Goal: Transaction & Acquisition: Obtain resource

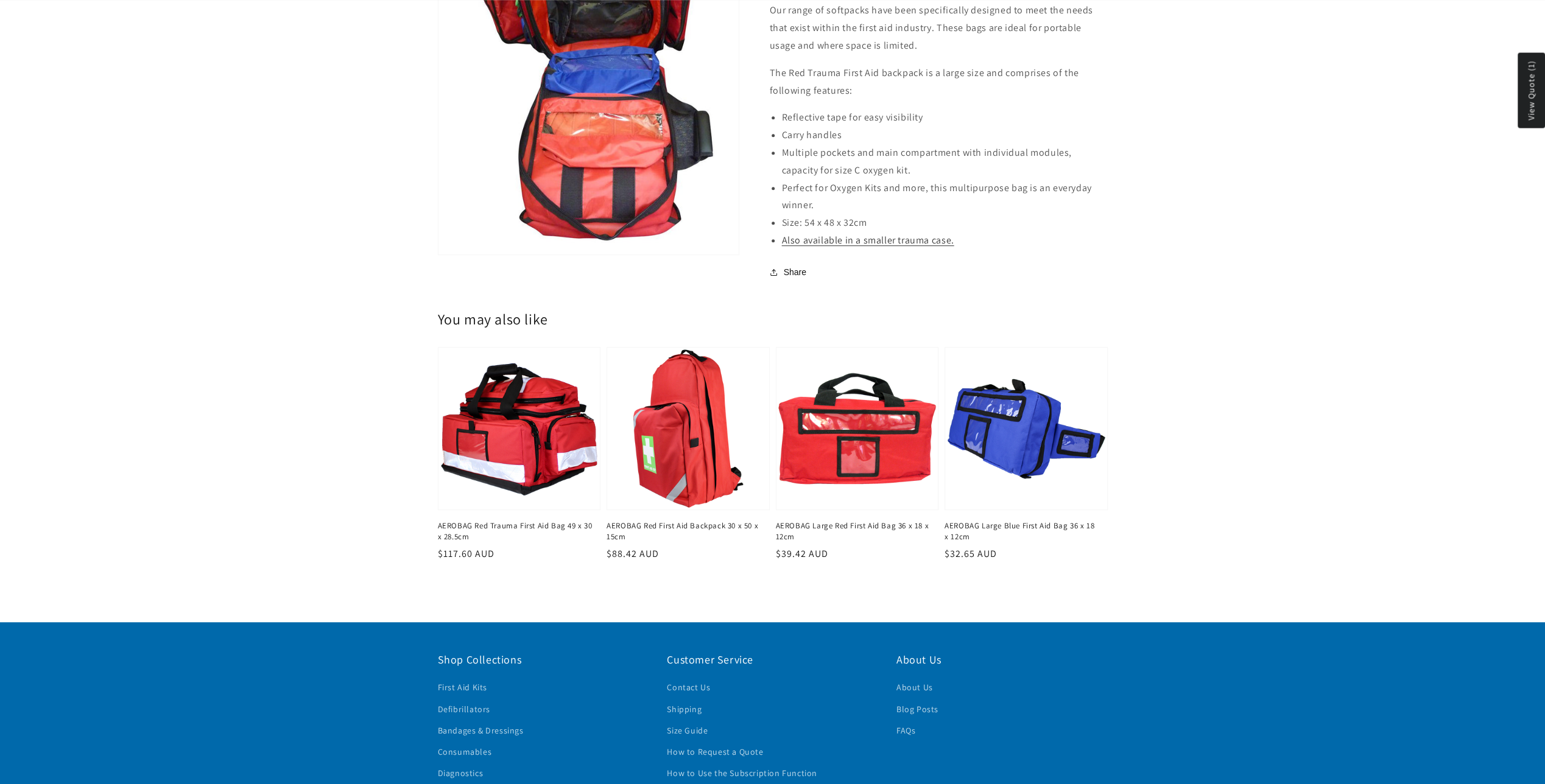
scroll to position [852, 0]
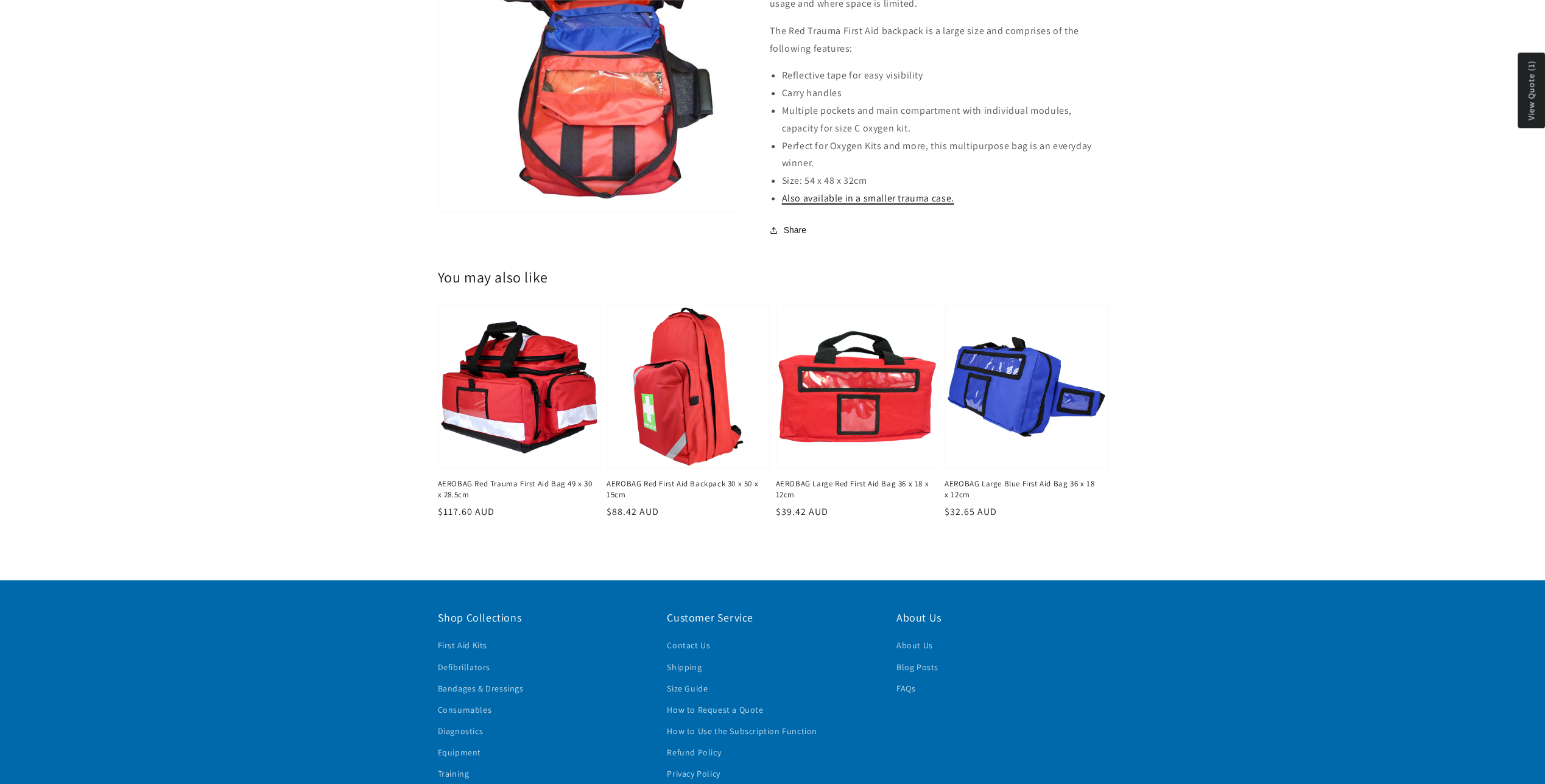
click at [866, 203] on link "Also available in a smaller trauma case." at bounding box center [868, 198] width 172 height 13
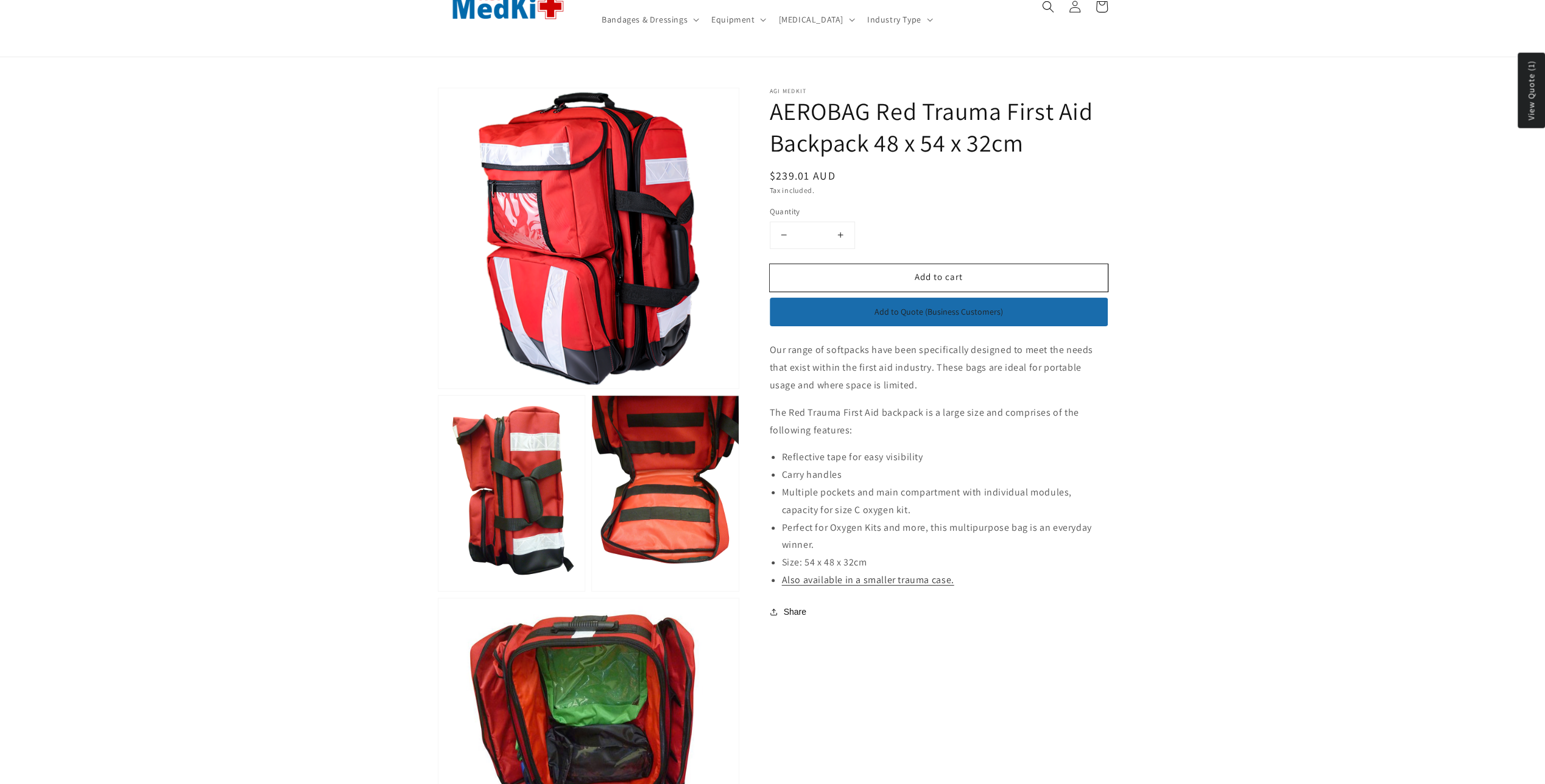
scroll to position [0, 0]
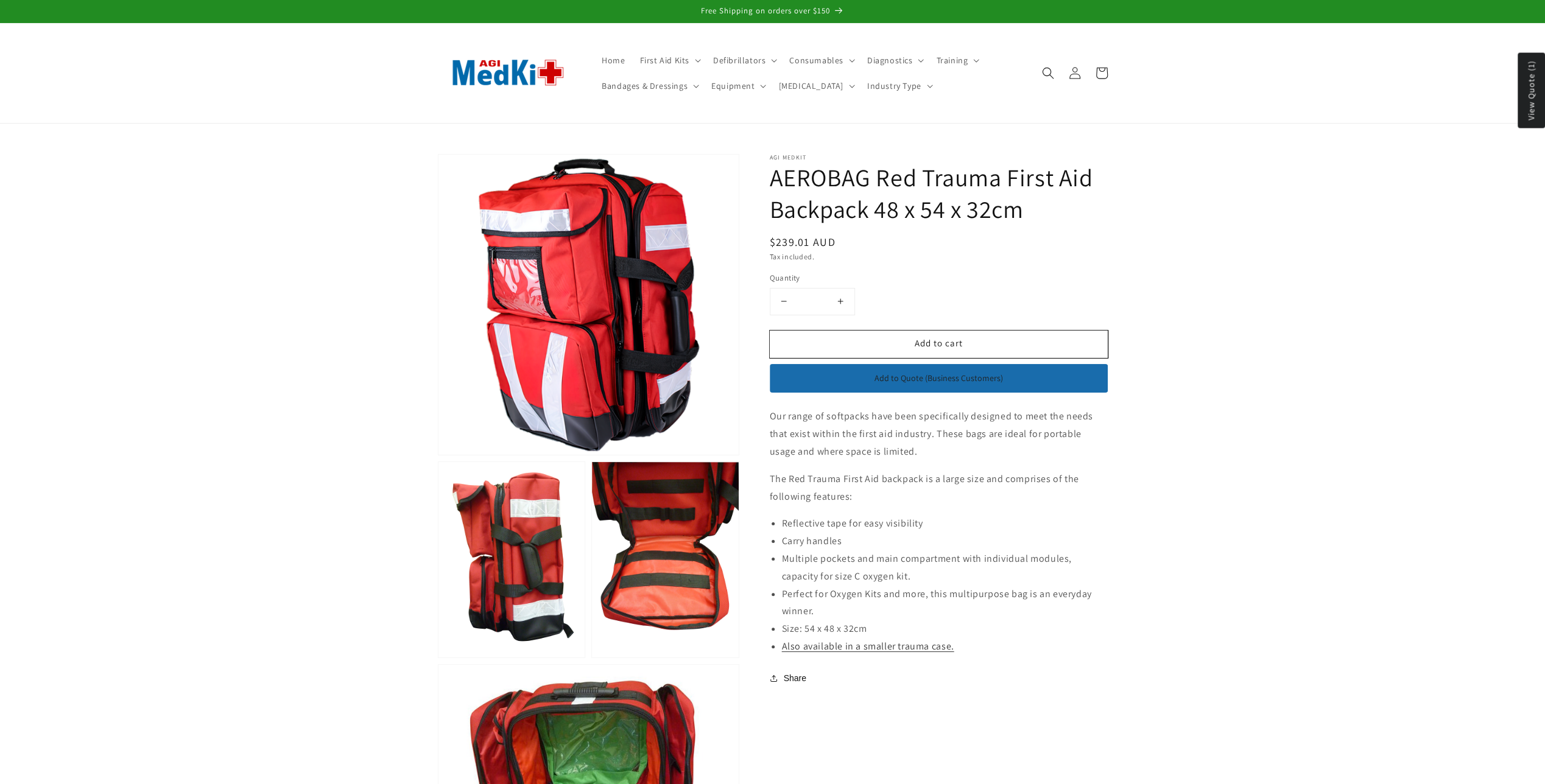
click at [940, 383] on button "Add to Quote (Business Customers)" at bounding box center [939, 379] width 338 height 29
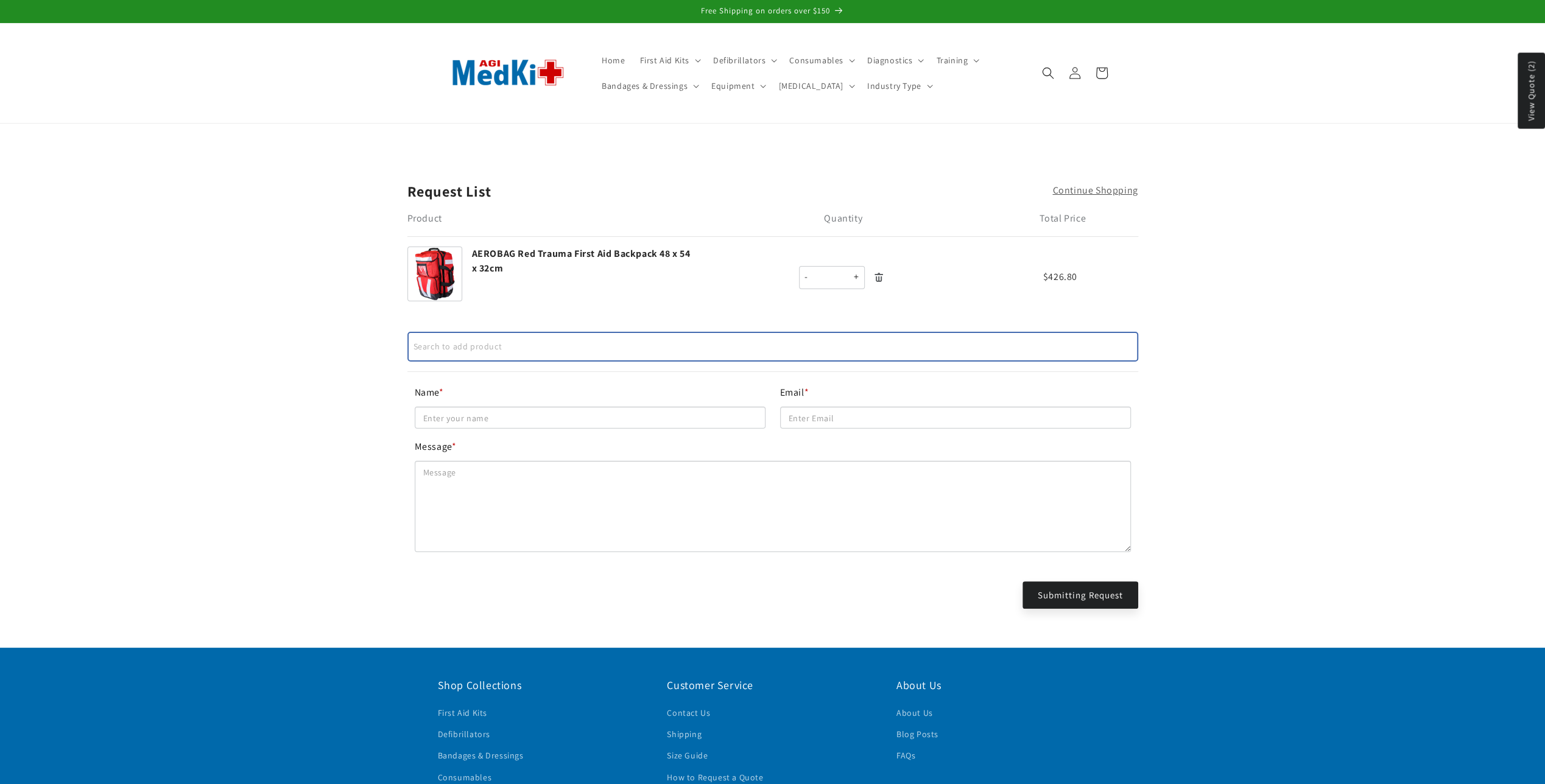
click at [808, 280] on div "-" at bounding box center [806, 277] width 13 height 18
type input "*"
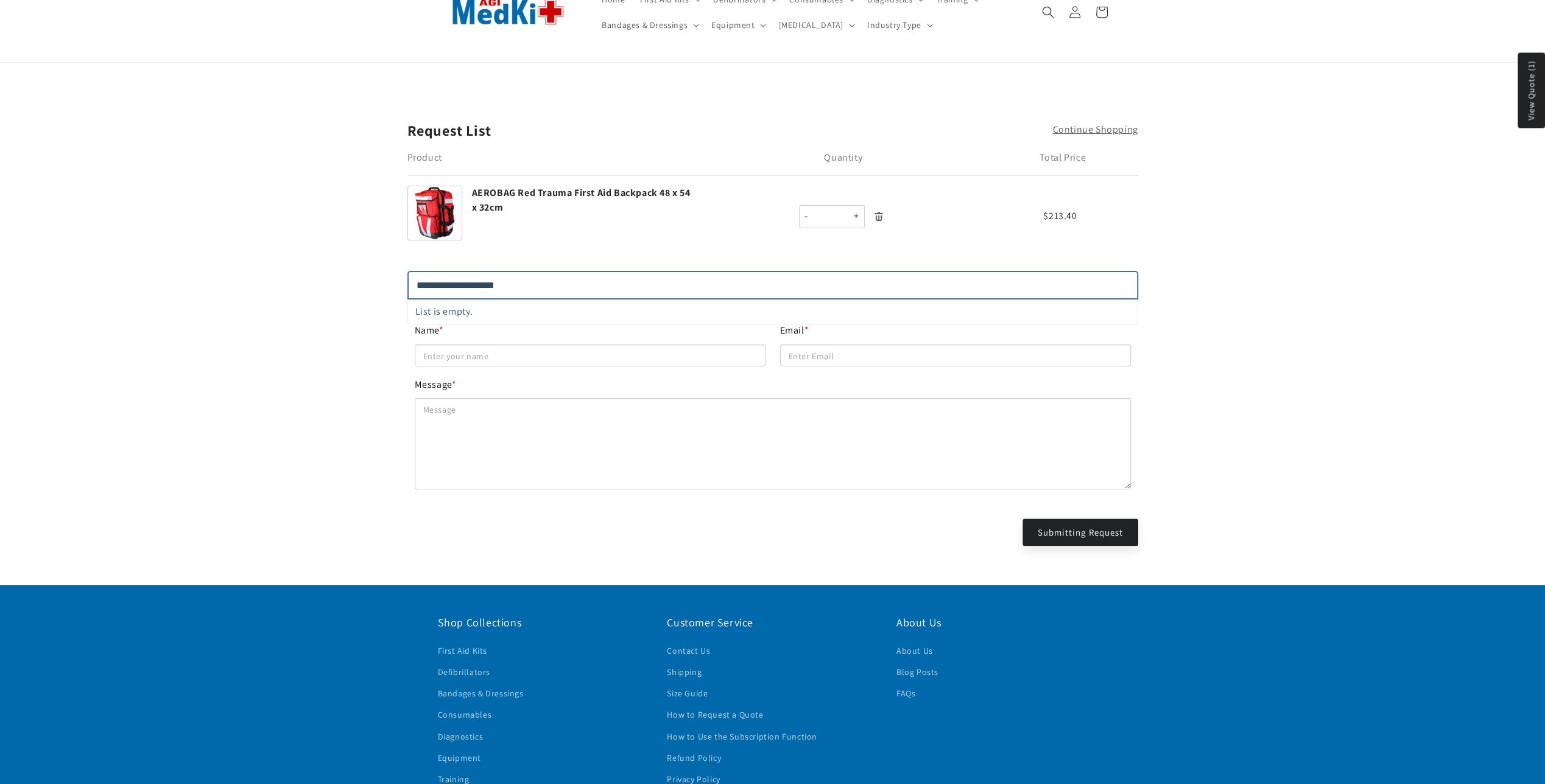
click at [477, 347] on input "Name *" at bounding box center [590, 355] width 351 height 22
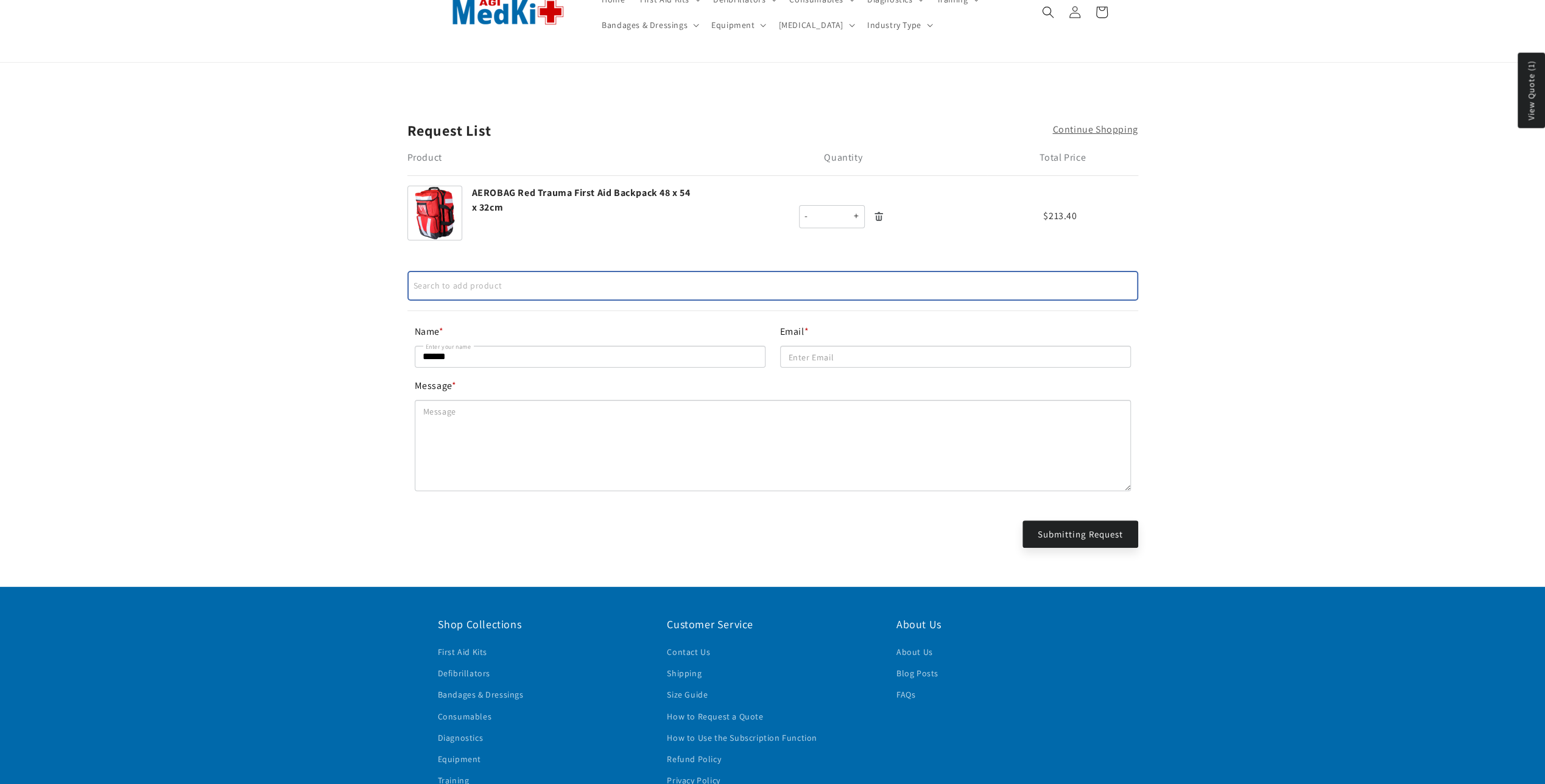
type input "******"
click at [816, 362] on input "Email *" at bounding box center [955, 357] width 351 height 22
type input "**********"
click at [529, 445] on textarea "Message *" at bounding box center [773, 445] width 716 height 91
